Goal: Task Accomplishment & Management: Use online tool/utility

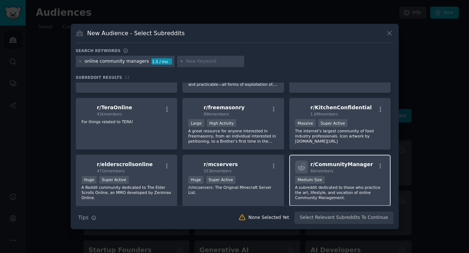
scroll to position [111, 0]
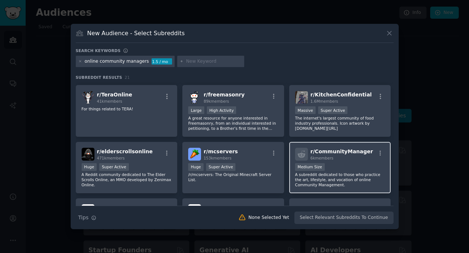
click at [352, 154] on span "r/ CommunityManager" at bounding box center [342, 151] width 63 height 6
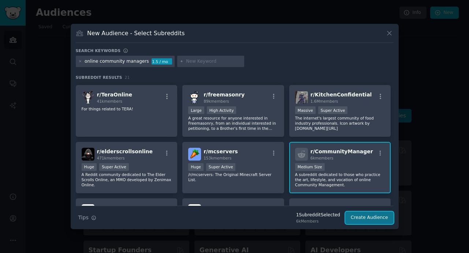
click at [363, 218] on button "Create Audience" at bounding box center [369, 217] width 48 height 12
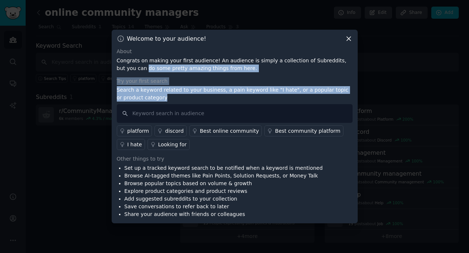
drag, startPoint x: 118, startPoint y: 64, endPoint x: 152, endPoint y: 98, distance: 48.2
click at [152, 98] on div "About Congrats on making your first audience! An audience is simply a collectio…" at bounding box center [235, 133] width 236 height 170
click at [152, 98] on p "Search a keyword related to your business, a pain keyword like "I hate", or a p…" at bounding box center [235, 93] width 236 height 15
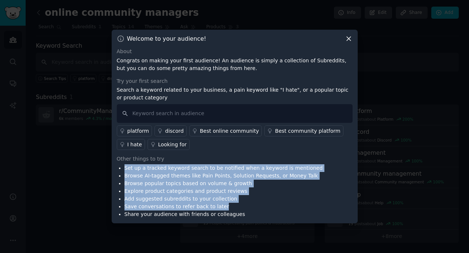
drag, startPoint x: 123, startPoint y: 167, endPoint x: 235, endPoint y: 208, distance: 118.7
click at [235, 208] on ul "Set up a tracked keyword search to be notified when a keyword is mentioned Brow…" at bounding box center [220, 191] width 206 height 54
click at [235, 208] on li "Save conversations to refer back to later" at bounding box center [224, 207] width 199 height 8
